Goal: Obtain resource: Download file/media

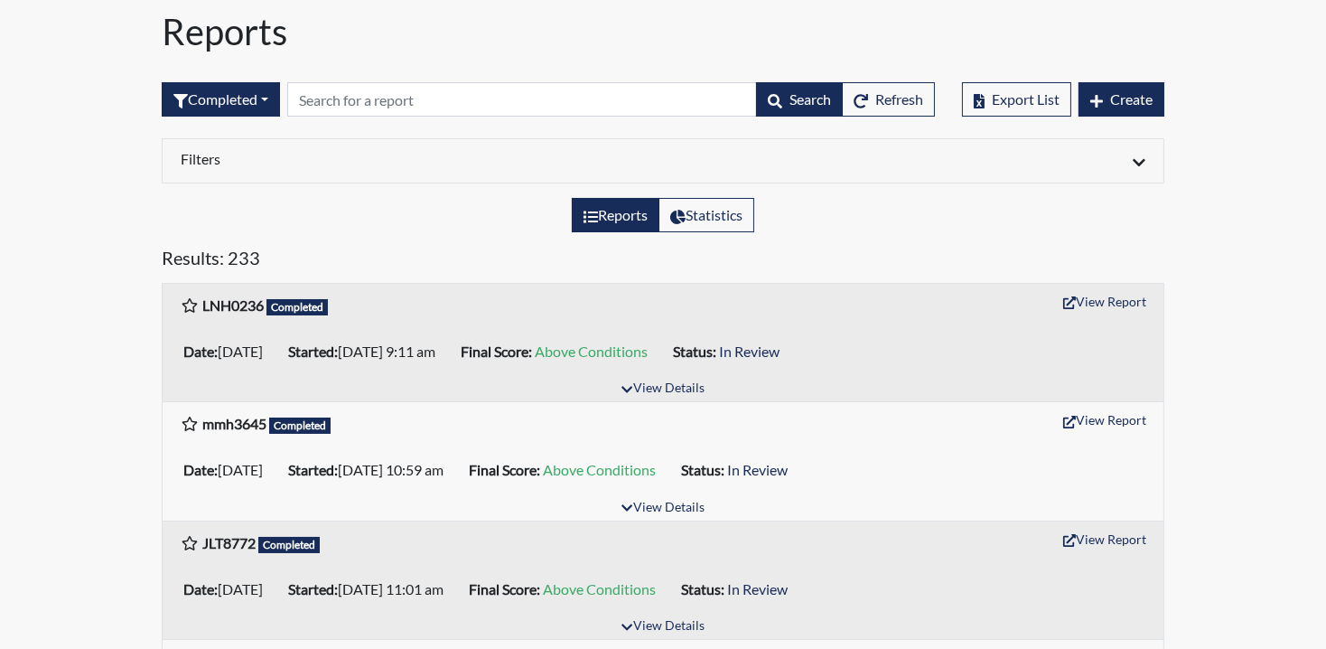
scroll to position [120, 0]
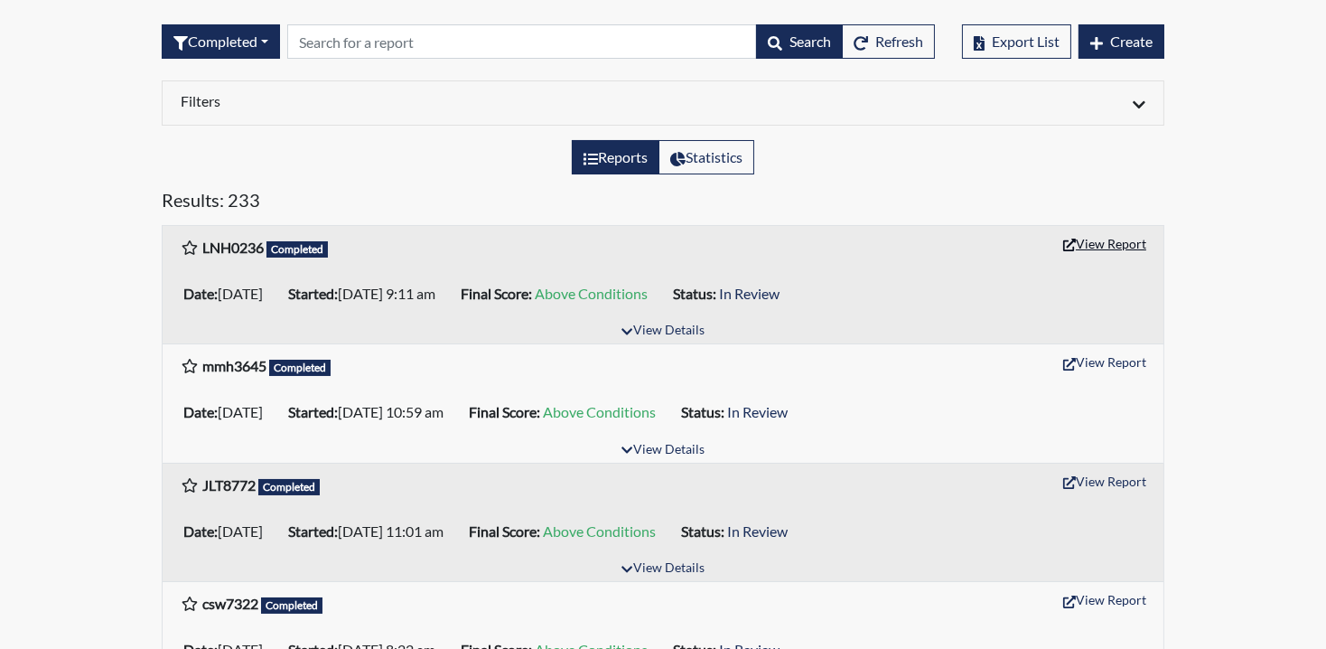
click at [1107, 239] on button "View Report" at bounding box center [1104, 243] width 99 height 28
click at [1111, 238] on button "View Report" at bounding box center [1104, 243] width 99 height 28
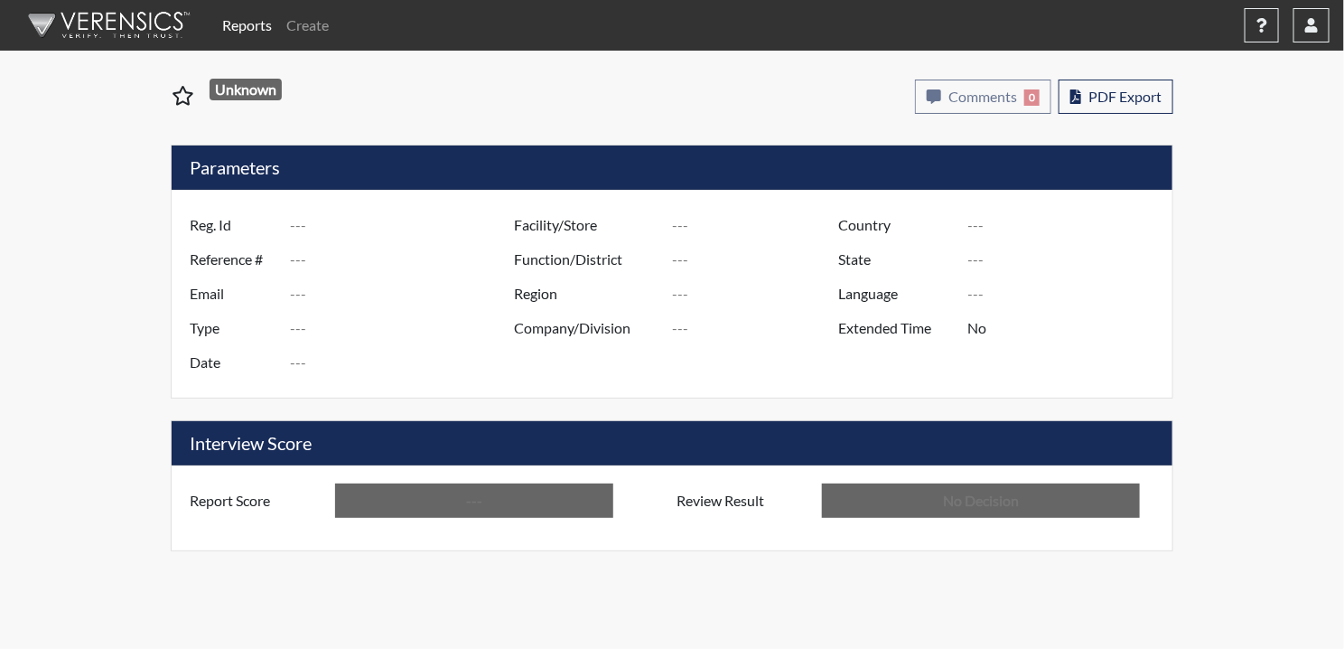
type input "LNH0236"
type input "51134"
type input "---"
type input "Corrections Pre-Employment"
type input "[DATE]"
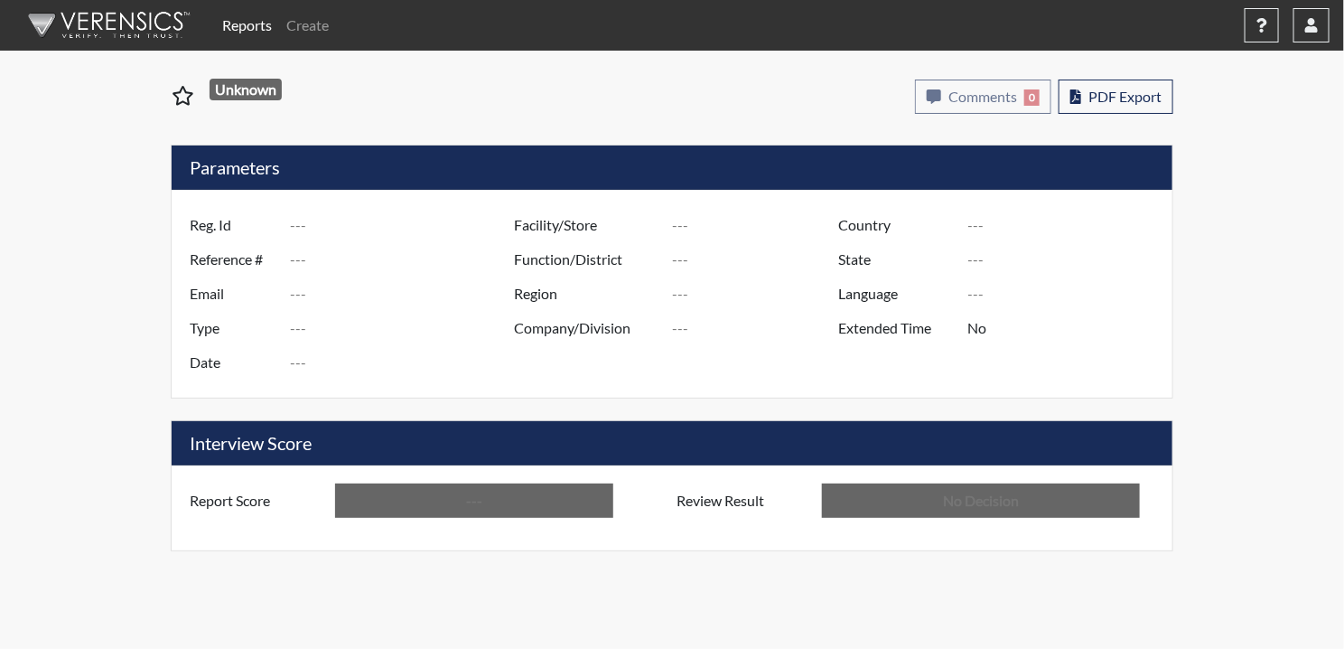
type input "Pulaski SP"
type input "[GEOGRAPHIC_DATA]"
type input "[US_STATE]"
type input "English"
type input "Above Conditions"
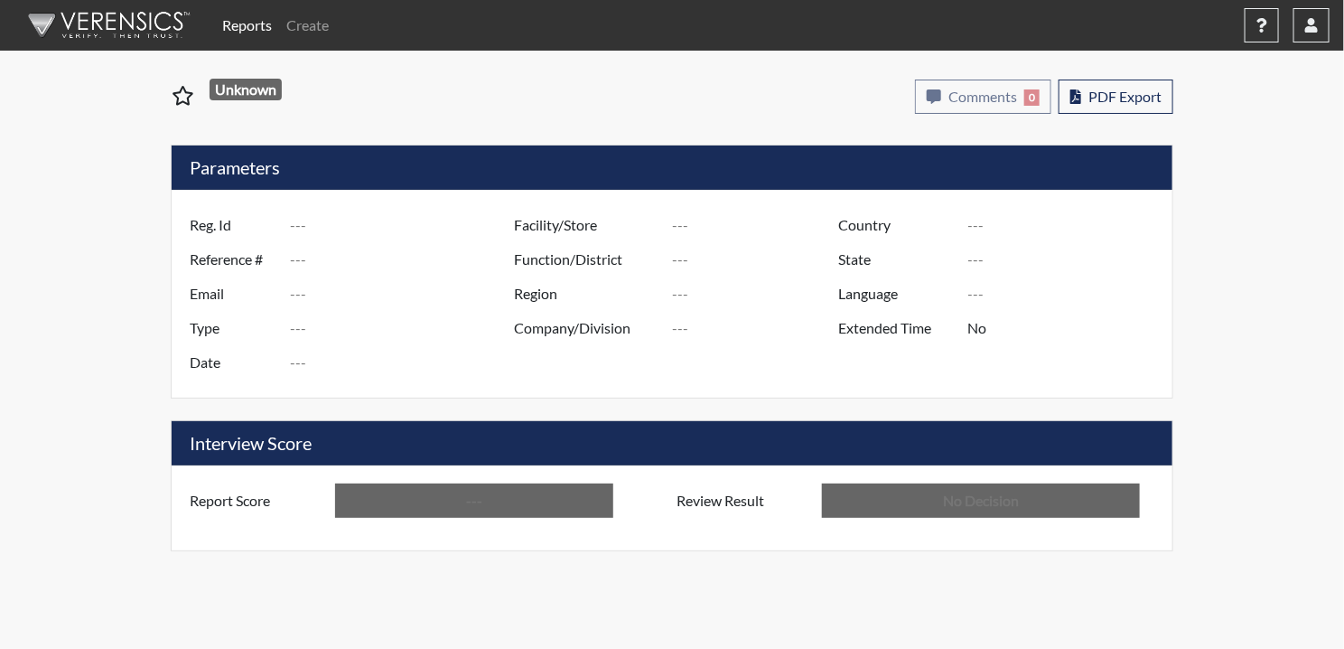
type input "In Review"
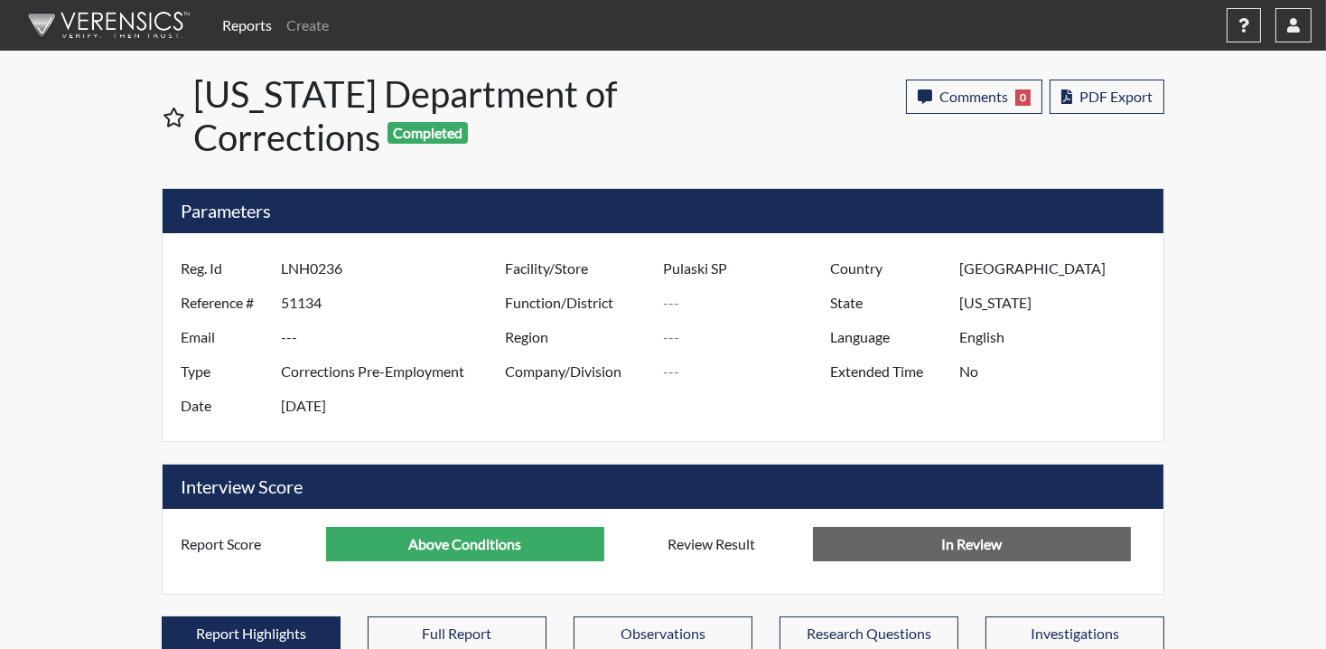
scroll to position [300, 751]
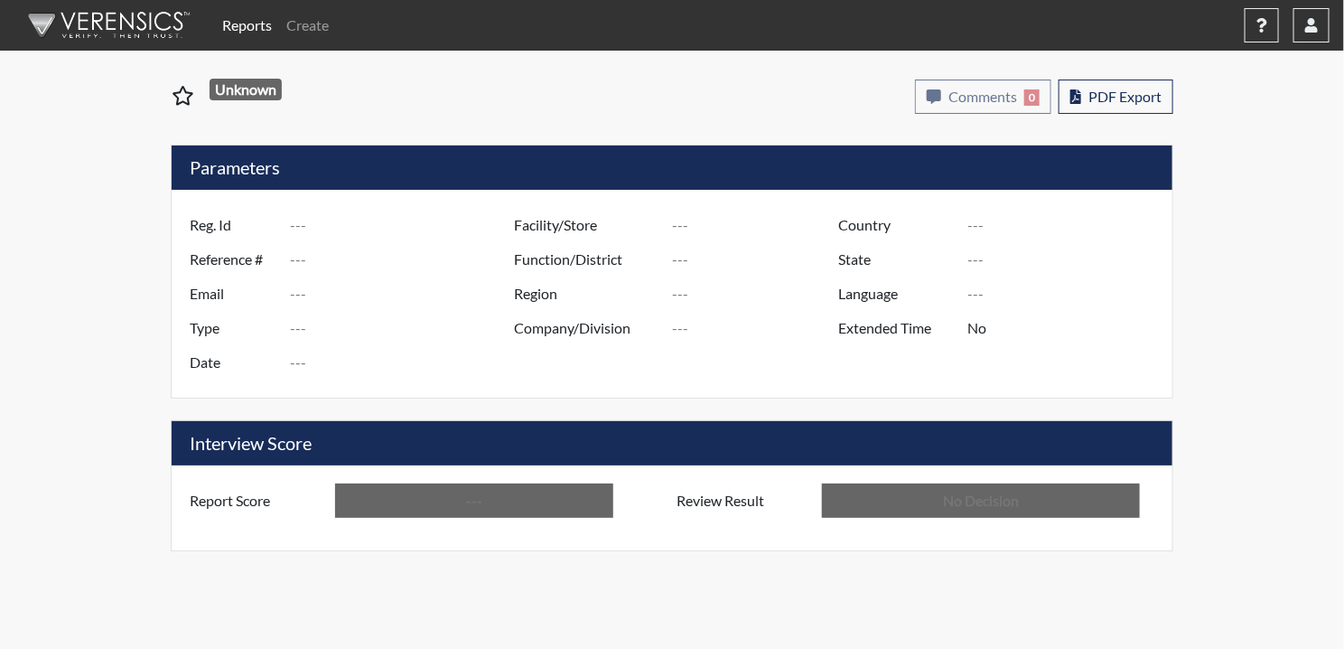
type input "LNH0236"
type input "51134"
type input "---"
type input "Corrections Pre-Employment"
type input "[DATE]"
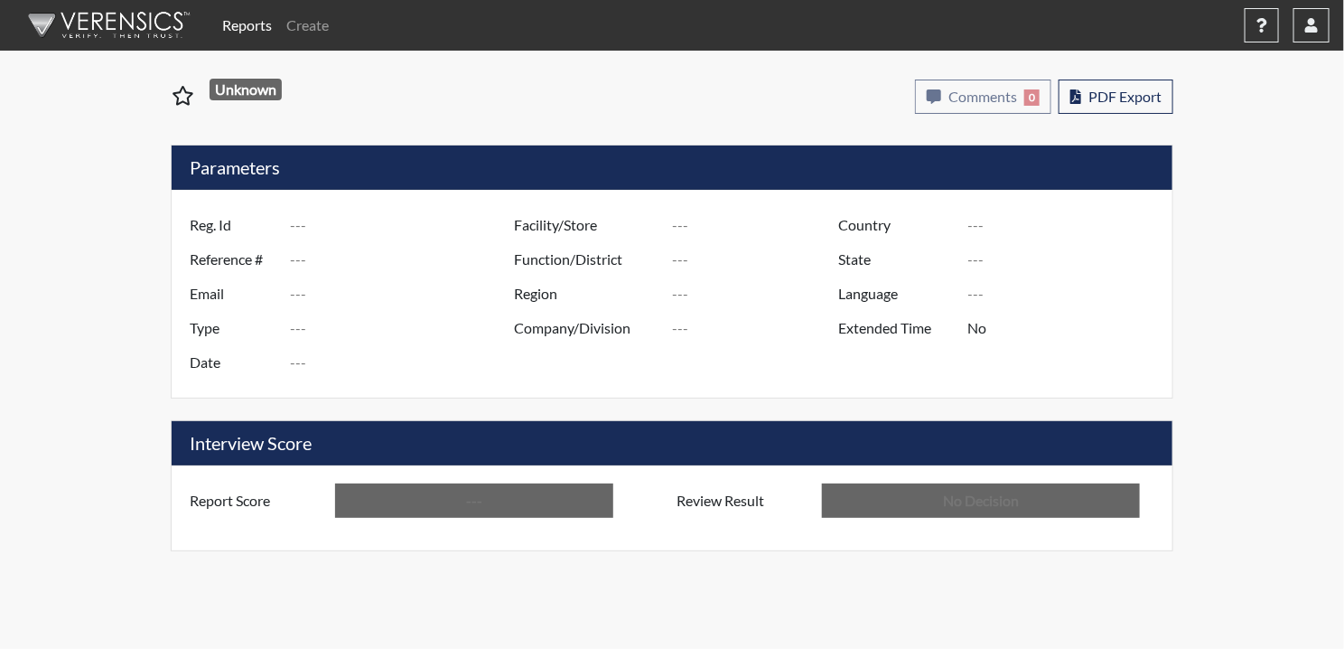
type input "Pulaski SP"
type input "[GEOGRAPHIC_DATA]"
type input "[US_STATE]"
type input "English"
type input "Above Conditions"
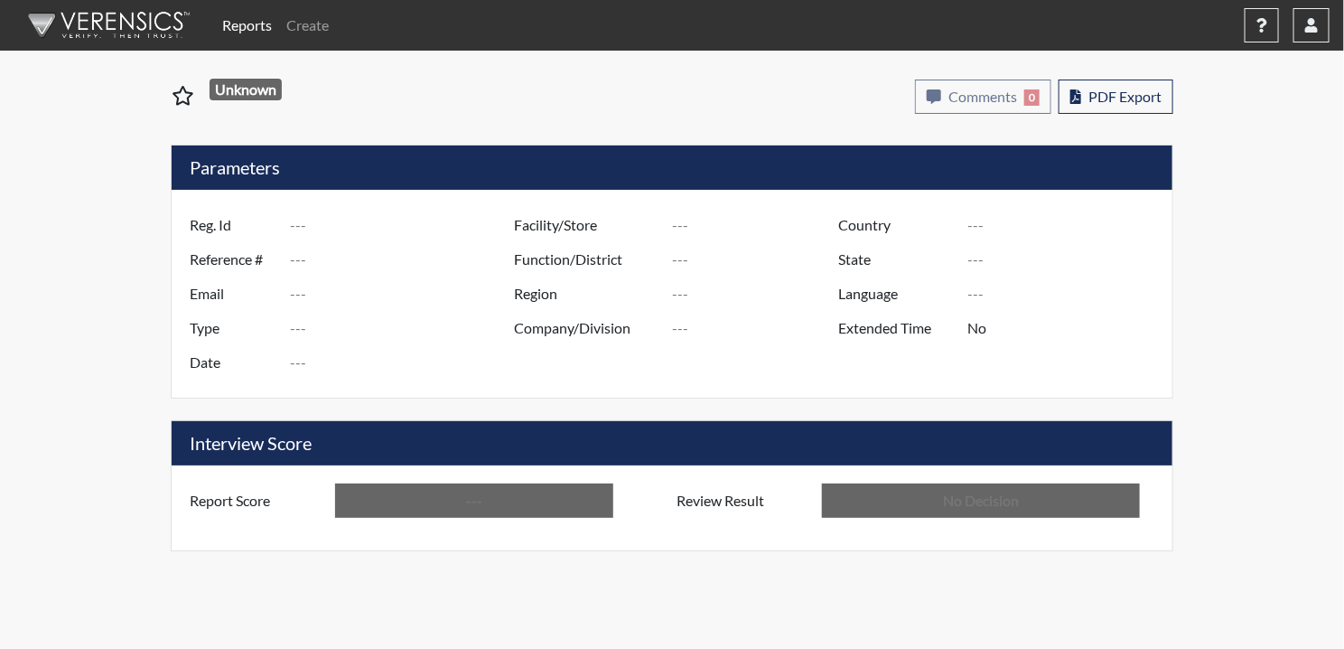
type input "In Review"
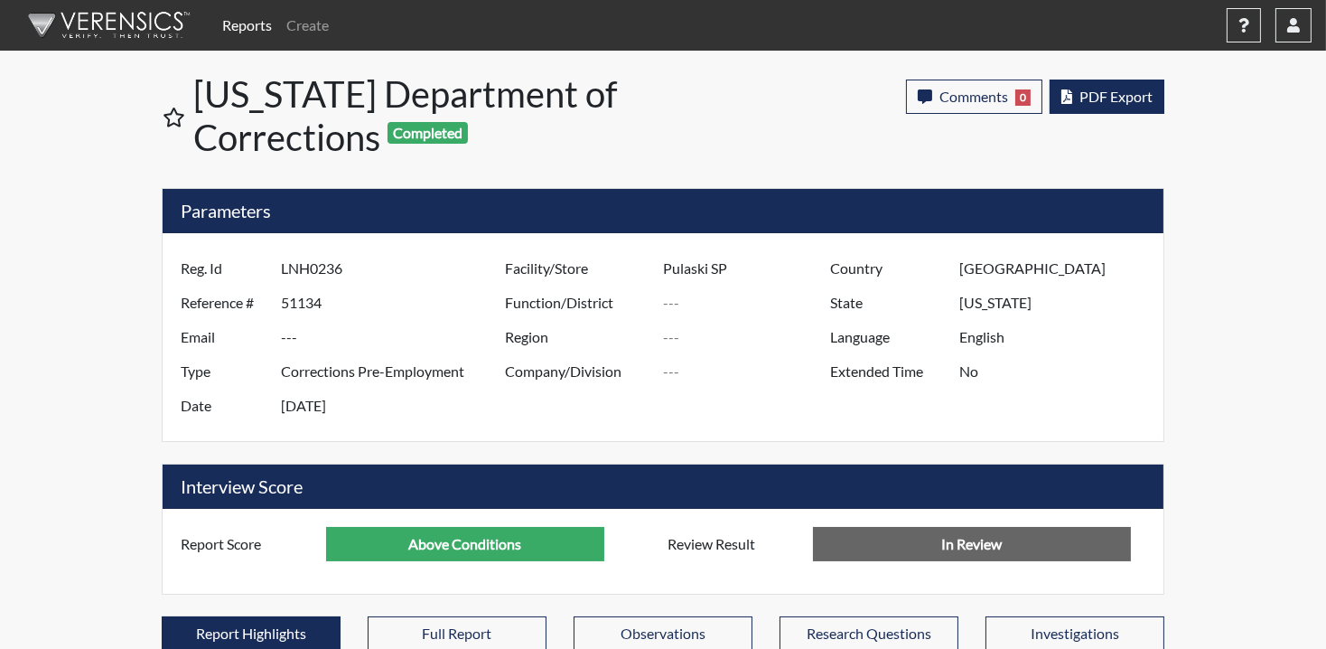
scroll to position [300, 751]
click at [1150, 106] on button "PDF Export" at bounding box center [1107, 96] width 115 height 34
